Goal: Information Seeking & Learning: Check status

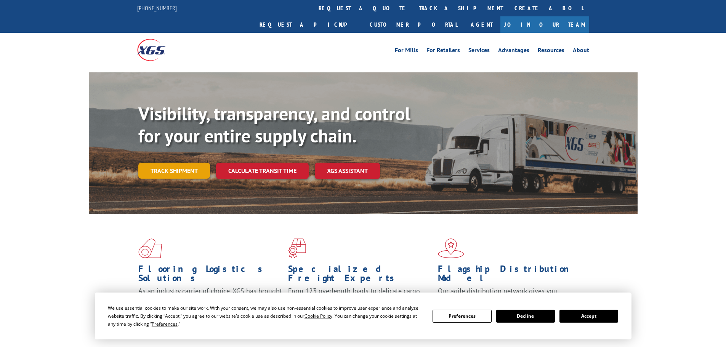
click at [177, 163] on link "Track shipment" at bounding box center [174, 171] width 72 height 16
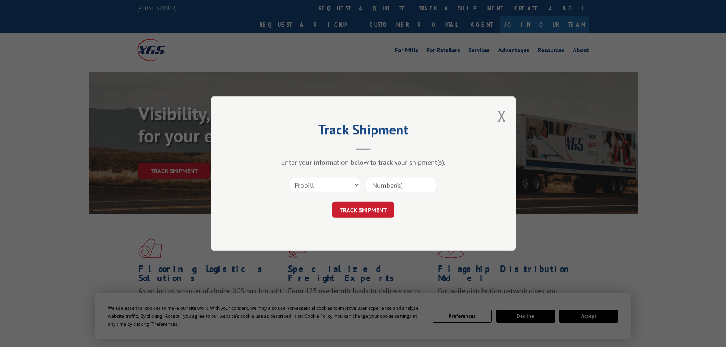
click at [405, 194] on div at bounding box center [401, 186] width 70 height 18
click at [410, 185] on input at bounding box center [401, 185] width 70 height 16
paste input "16754935"
type input "16754935"
click at [371, 215] on button "TRACK SHIPMENT" at bounding box center [363, 210] width 63 height 16
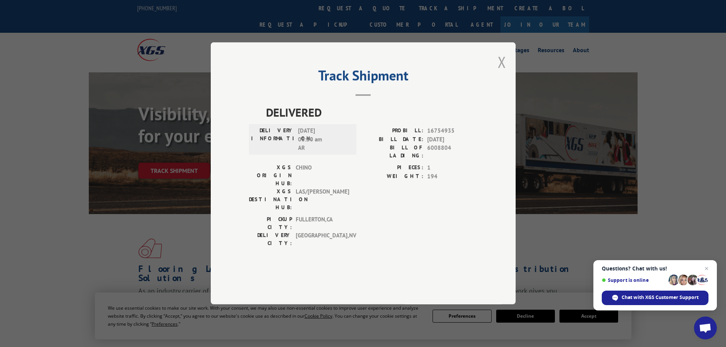
click at [503, 72] on button "Close modal" at bounding box center [502, 62] width 8 height 20
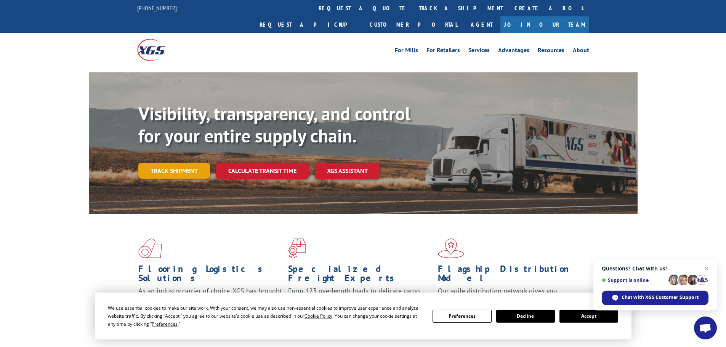
click at [182, 163] on link "Track shipment" at bounding box center [174, 171] width 72 height 16
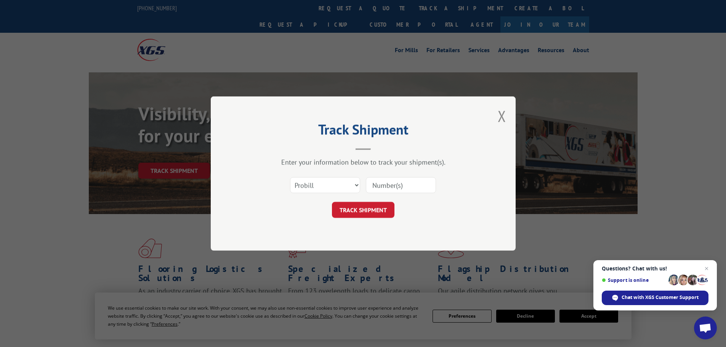
click at [378, 185] on input at bounding box center [401, 185] width 70 height 16
paste input "15534466"
type input "15534466"
click at [374, 215] on button "TRACK SHIPMENT" at bounding box center [363, 210] width 63 height 16
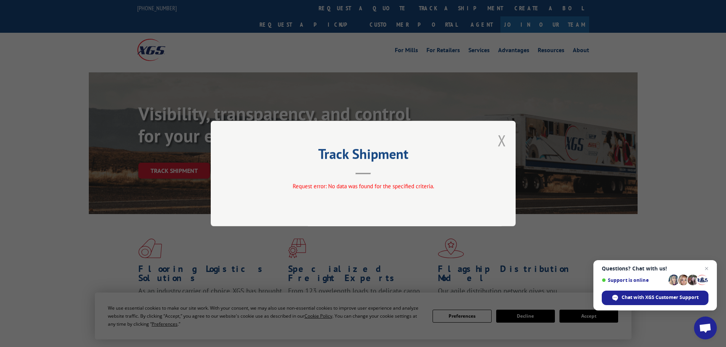
drag, startPoint x: 499, startPoint y: 135, endPoint x: 484, endPoint y: 146, distance: 18.5
click at [498, 137] on button "Close modal" at bounding box center [502, 140] width 8 height 20
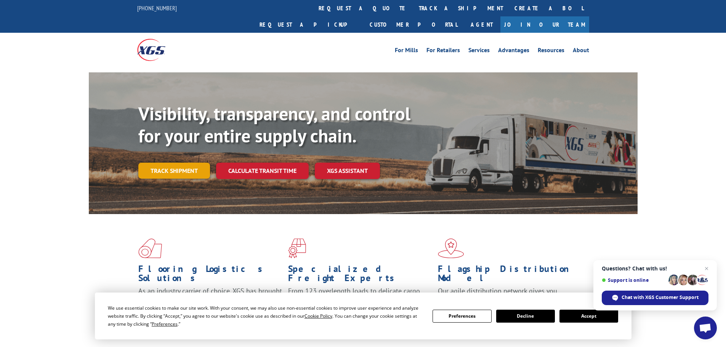
click at [192, 163] on link "Track shipment" at bounding box center [174, 171] width 72 height 16
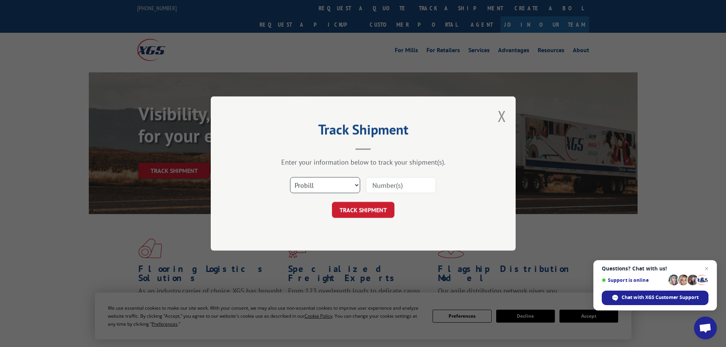
click at [303, 180] on select "Select category... Probill BOL PO" at bounding box center [325, 185] width 70 height 16
select select "po"
click at [290, 177] on select "Select category... Probill BOL PO" at bounding box center [325, 185] width 70 height 16
click at [377, 185] on input at bounding box center [401, 185] width 70 height 16
paste input "15534466"
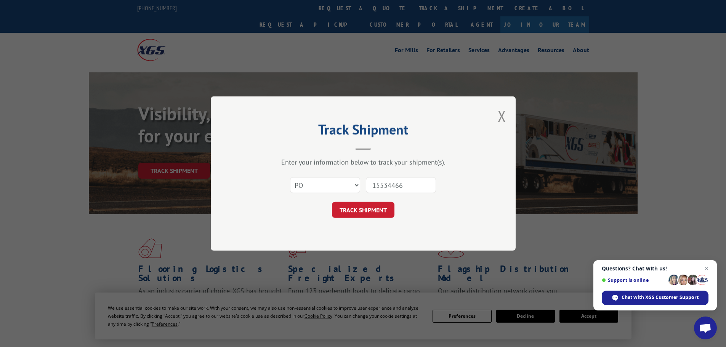
click at [367, 195] on div "Select category... Probill BOL PO 15534466" at bounding box center [363, 185] width 229 height 25
type input "15534466"
click at [365, 202] on form "Select category... Probill BOL PO 15534466 TRACK SHIPMENT" at bounding box center [363, 195] width 229 height 45
click at [361, 205] on button "TRACK SHIPMENT" at bounding box center [363, 210] width 63 height 16
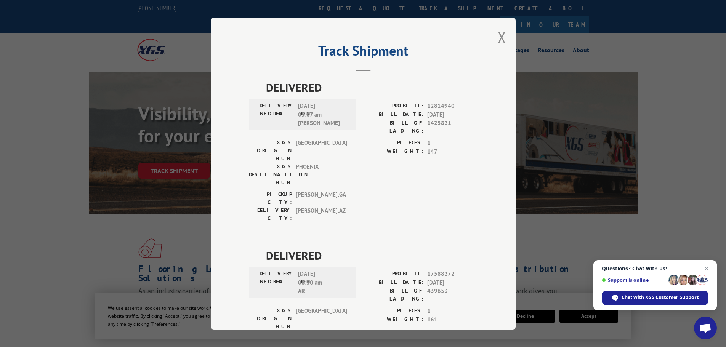
click at [500, 43] on button "Close modal" at bounding box center [502, 37] width 8 height 20
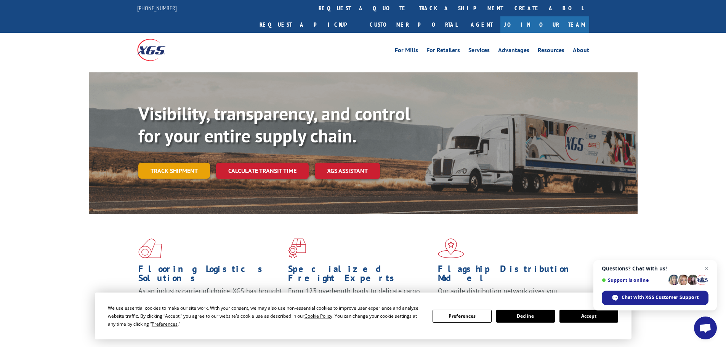
click at [196, 163] on link "Track shipment" at bounding box center [174, 171] width 72 height 16
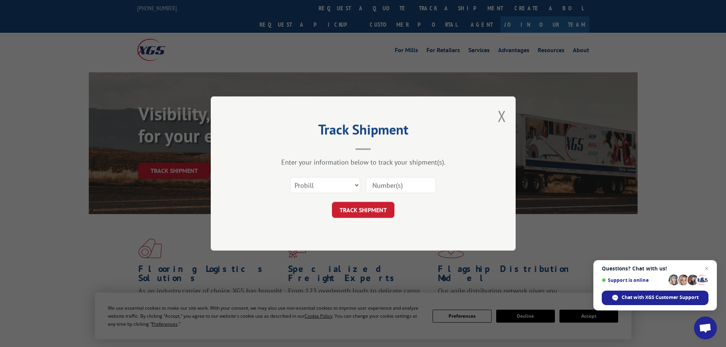
click at [395, 181] on input at bounding box center [401, 185] width 70 height 16
paste input "17520331"
type input "17520331"
click at [378, 217] on button "TRACK SHIPMENT" at bounding box center [363, 210] width 63 height 16
